Goal: Navigation & Orientation: Find specific page/section

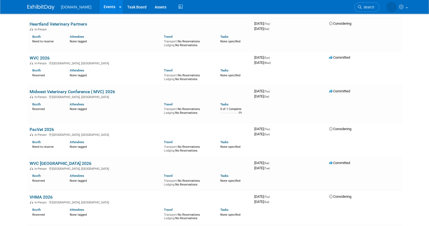
scroll to position [423, 0]
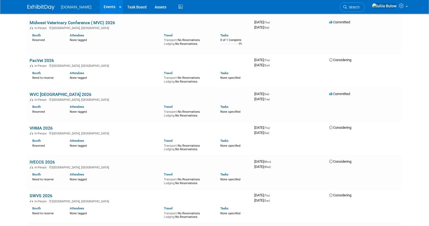
scroll to position [494, 0]
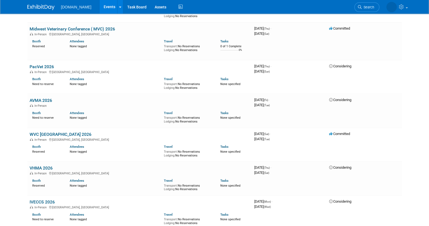
scroll to position [398, 0]
